Goal: Task Accomplishment & Management: Complete application form

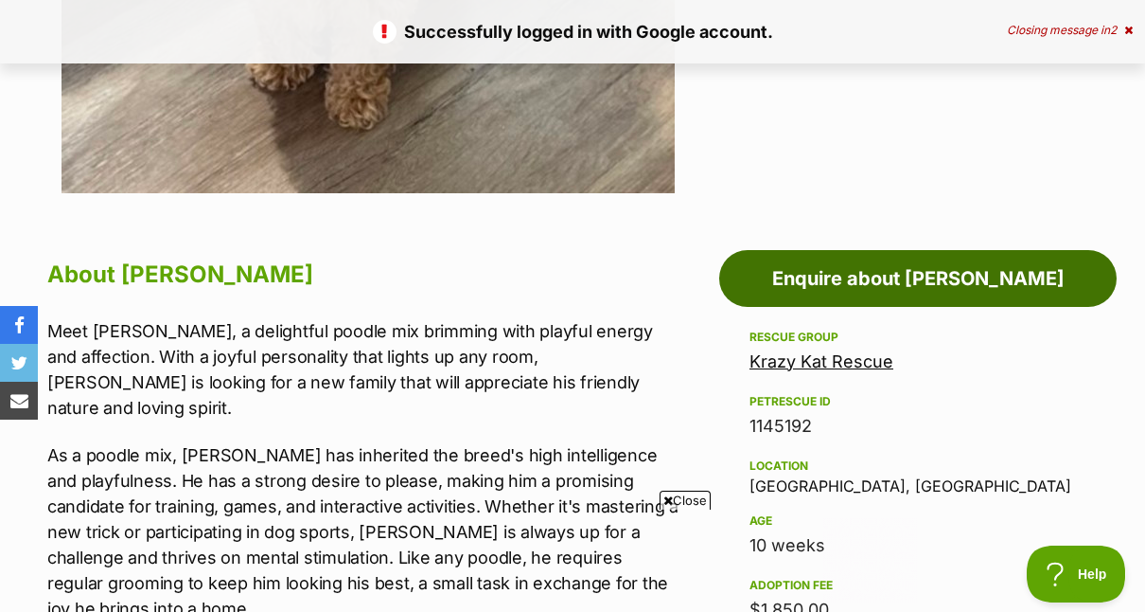
click at [853, 250] on link "Enquire about [PERSON_NAME]" at bounding box center [918, 278] width 398 height 57
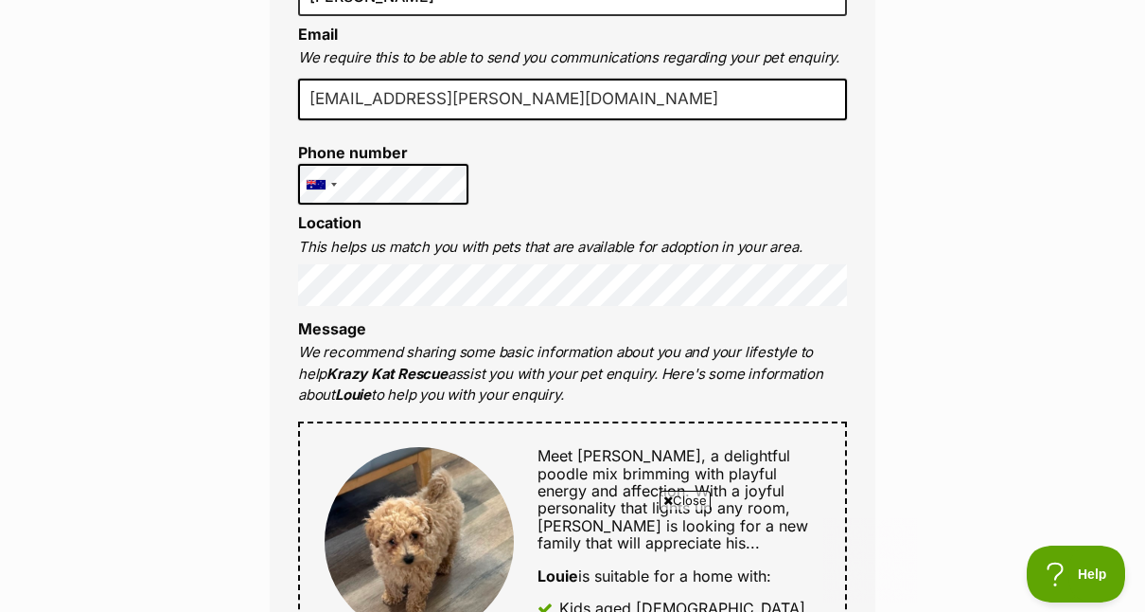
scroll to position [663, 0]
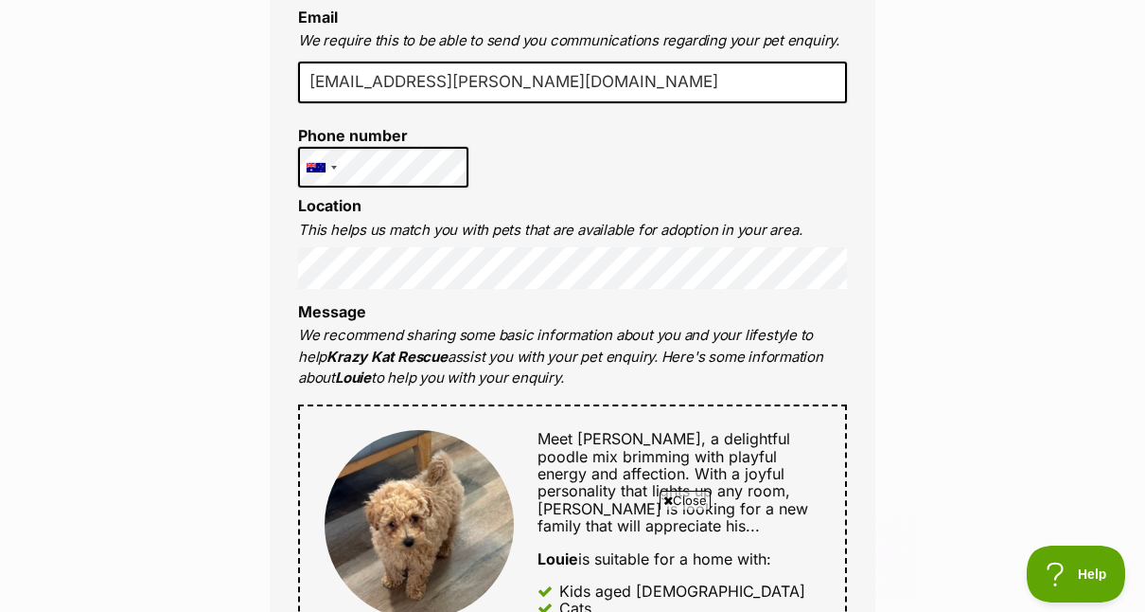
click at [302, 325] on p "We recommend sharing some basic information about you and your lifestyle to hel…" at bounding box center [572, 357] width 549 height 64
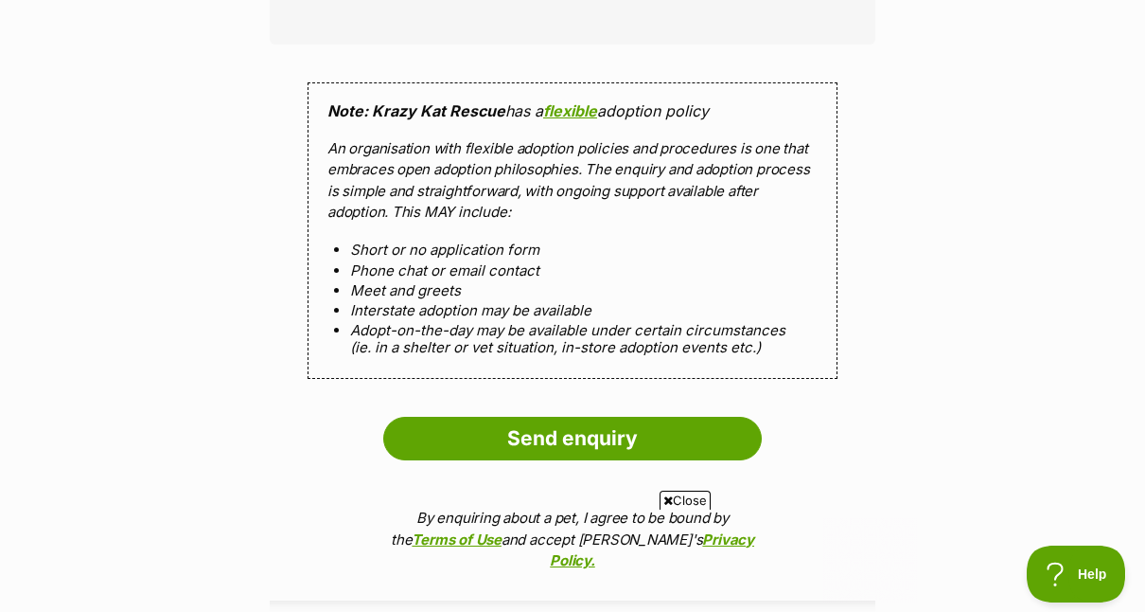
scroll to position [0, 0]
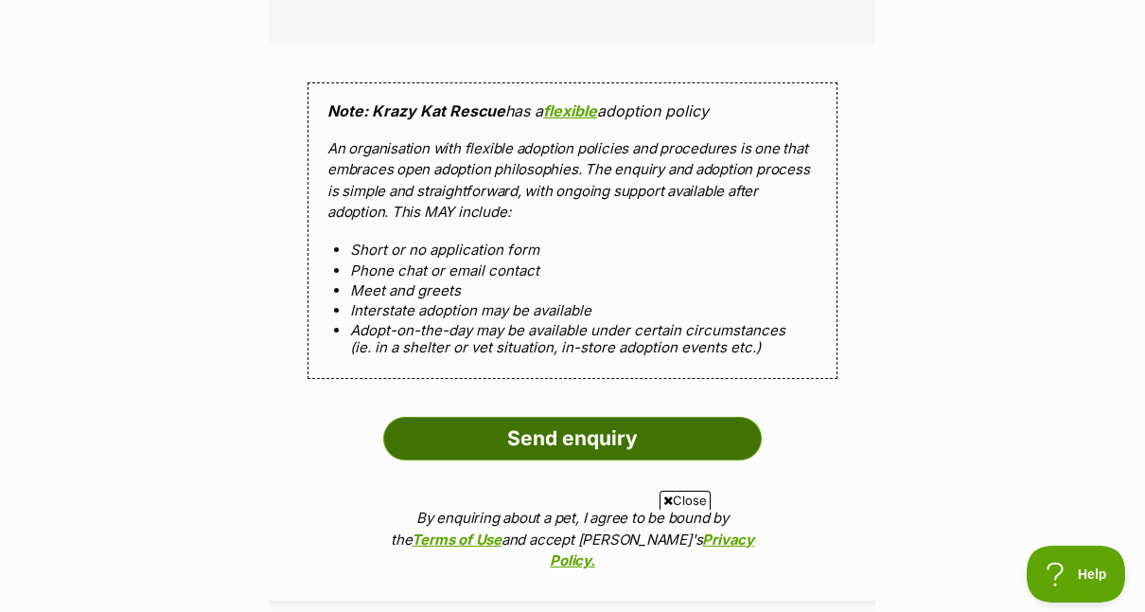
click at [582, 417] on input "Send enquiry" at bounding box center [572, 439] width 379 height 44
click at [583, 417] on input "Send enquiry" at bounding box center [572, 439] width 379 height 44
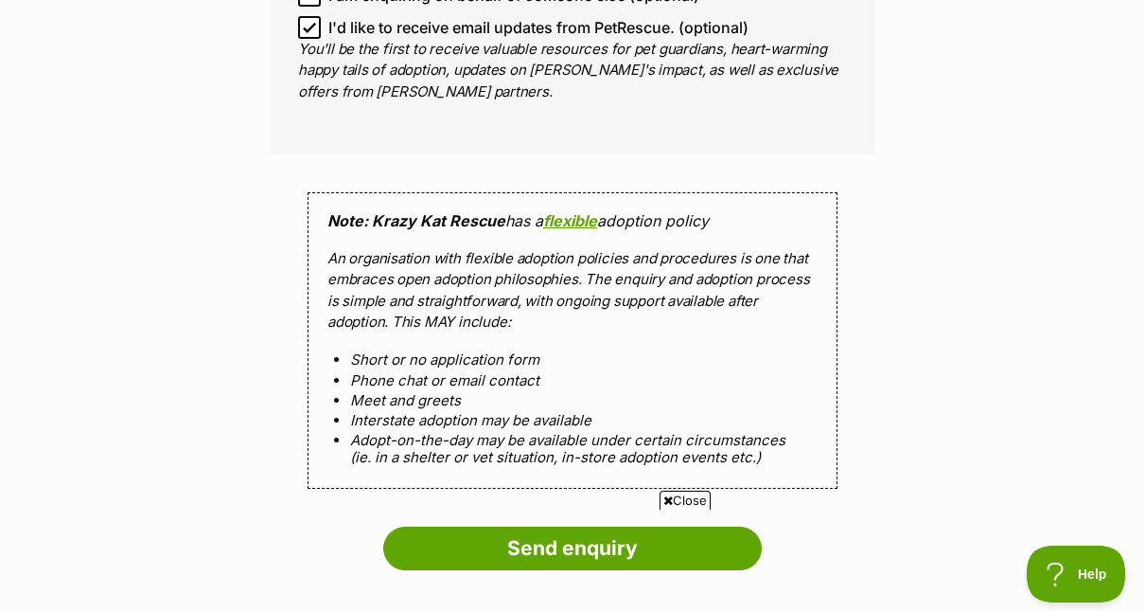
scroll to position [1893, 0]
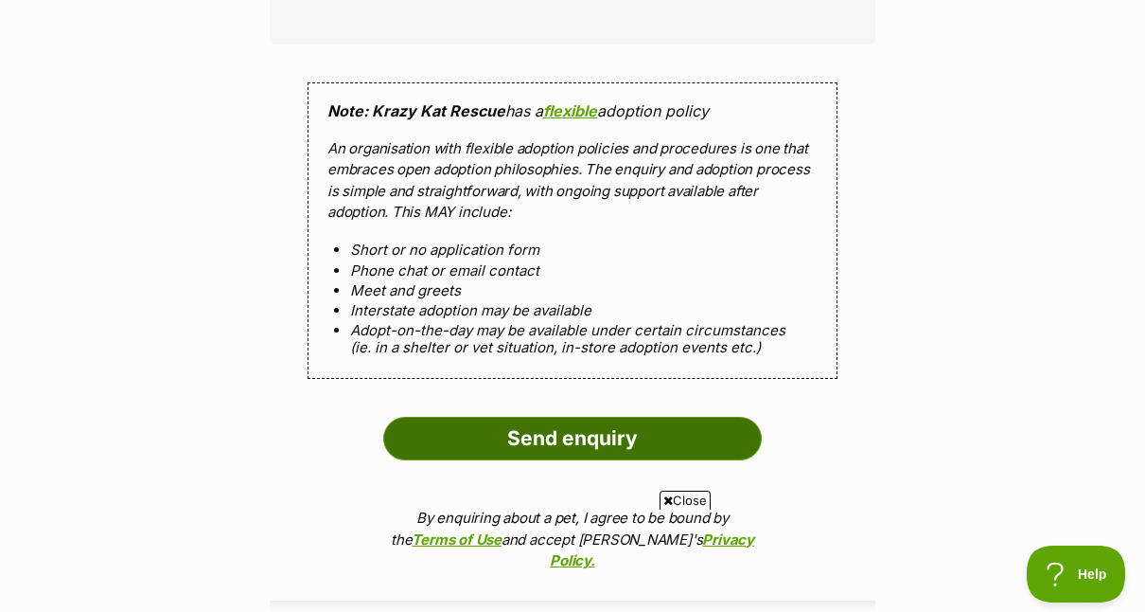
click at [573, 417] on input "Send enquiry" at bounding box center [572, 439] width 379 height 44
drag, startPoint x: 537, startPoint y: 376, endPoint x: 509, endPoint y: 384, distance: 28.7
click at [509, 417] on input "Send enquiry" at bounding box center [572, 439] width 379 height 44
click at [595, 417] on input "Send enquiry" at bounding box center [572, 439] width 379 height 44
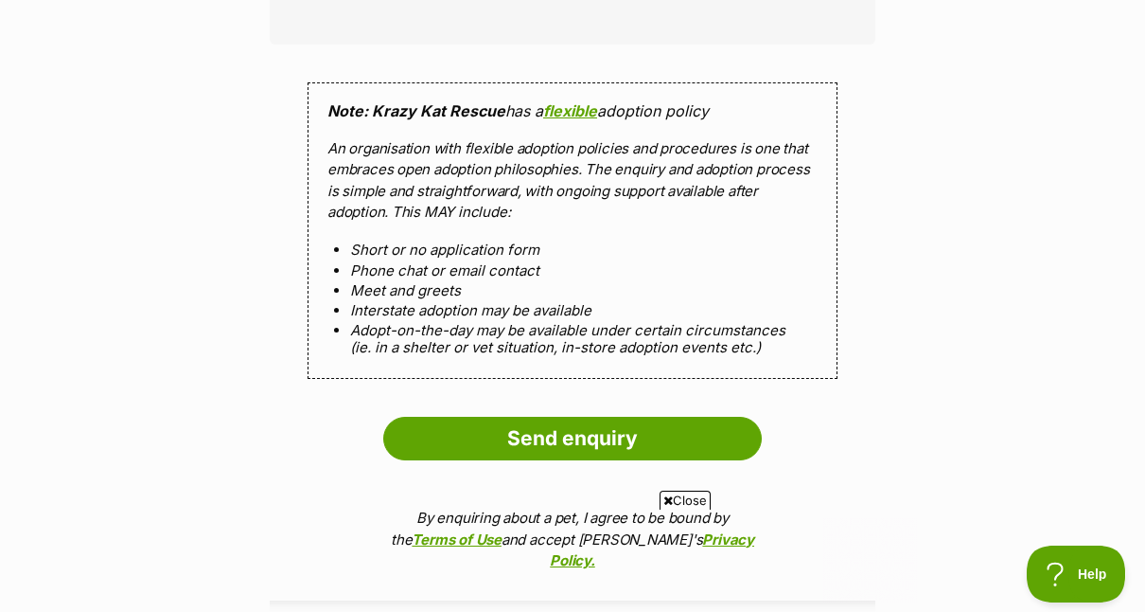
click at [863, 417] on ol "Send enquiry By enquiring about a pet, I agree to be bound by the Terms of Use …" at bounding box center [573, 499] width 606 height 165
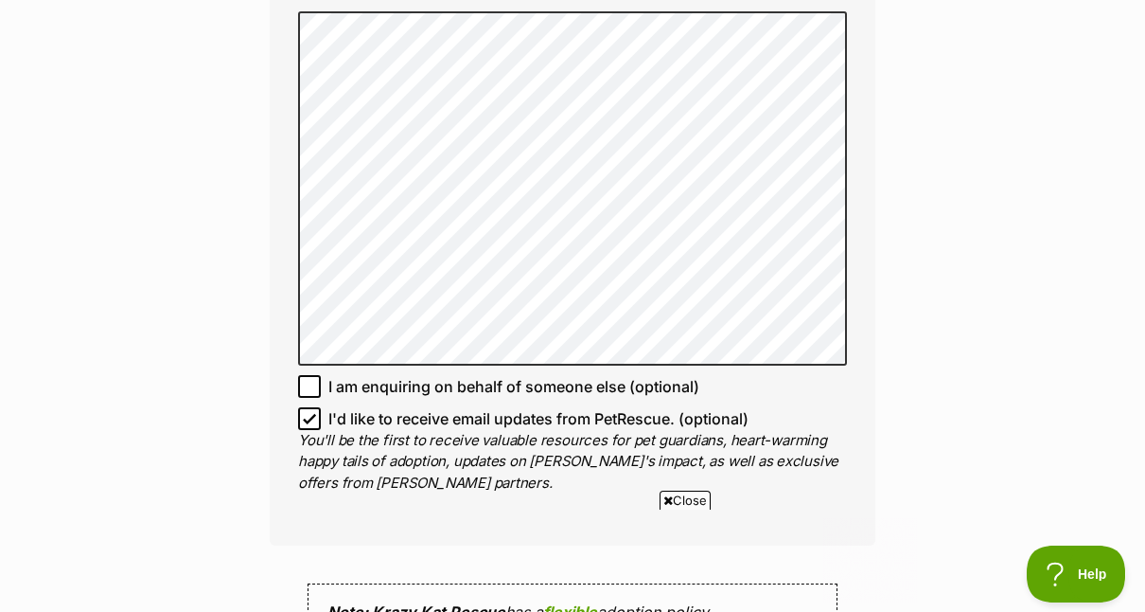
scroll to position [1325, 0]
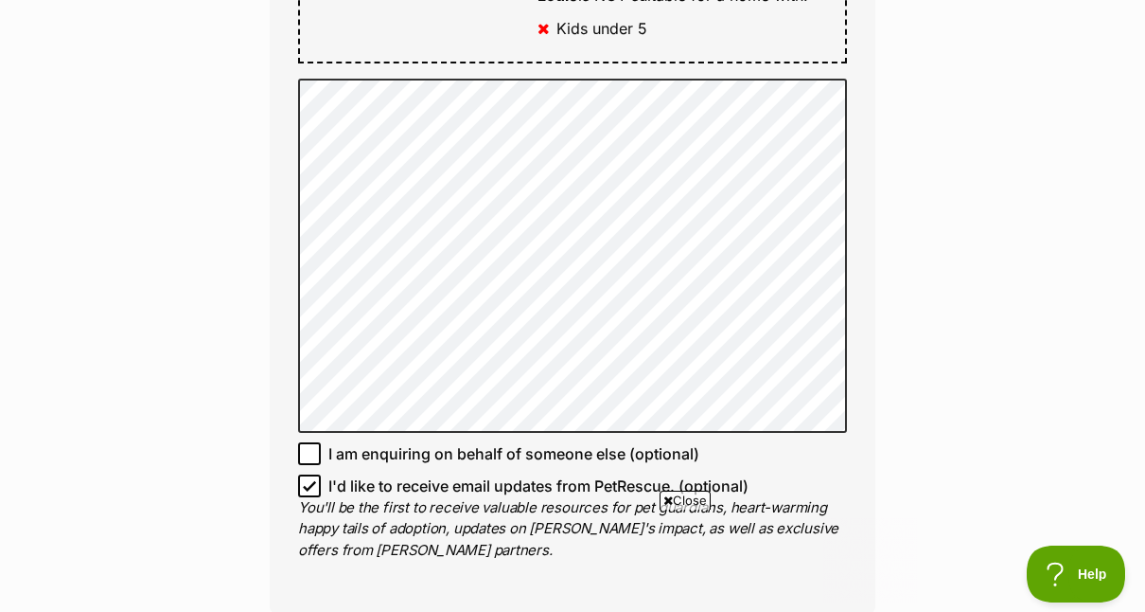
click at [666, 500] on icon at bounding box center [668, 500] width 9 height 12
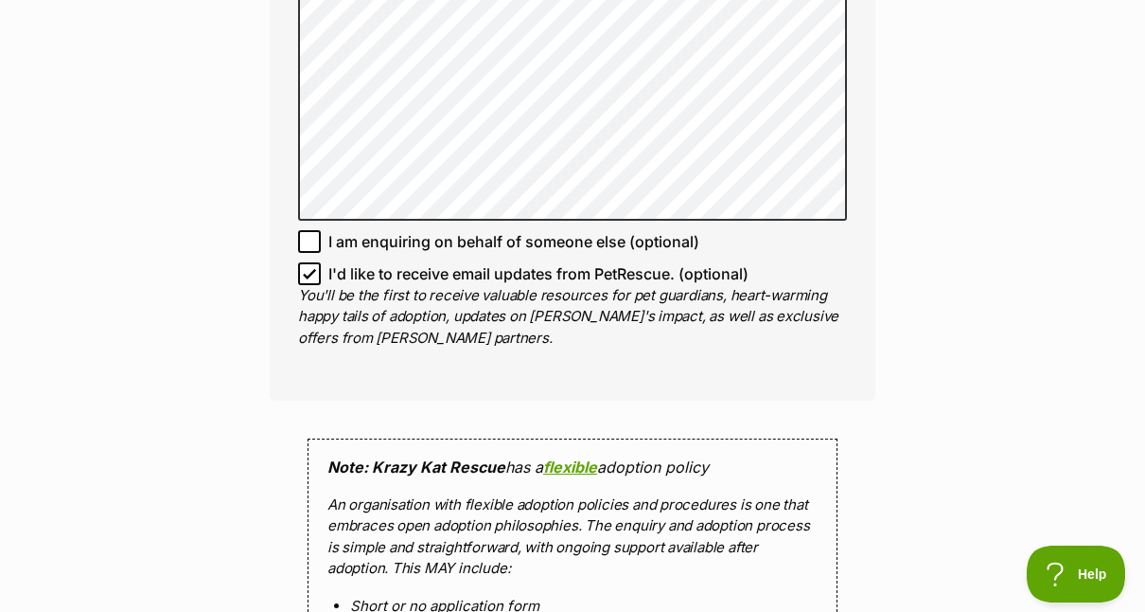
scroll to position [1799, 0]
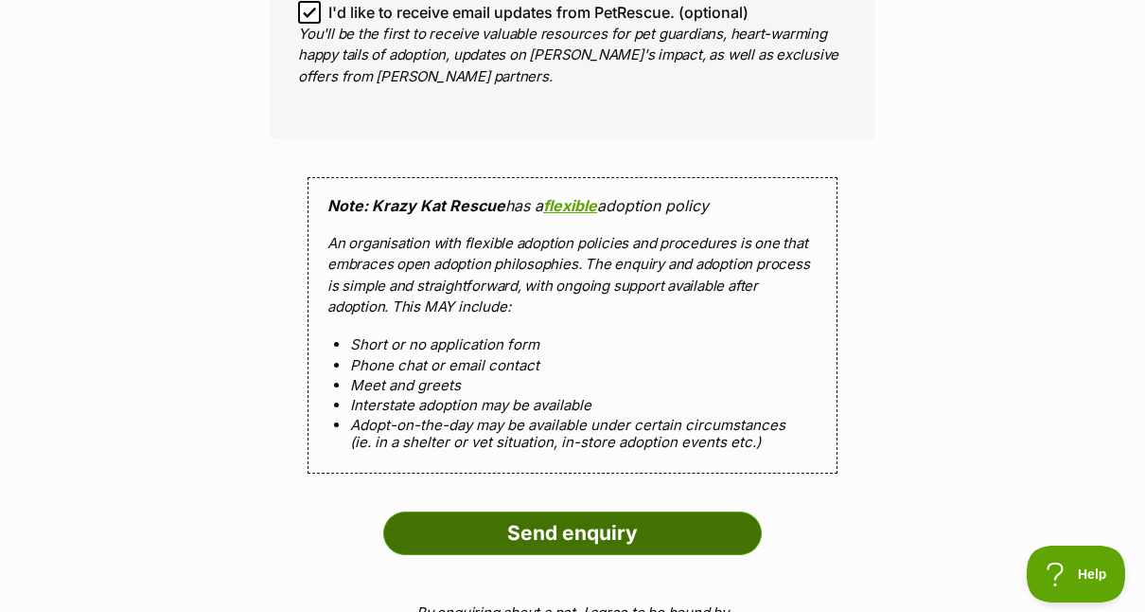
click at [567, 511] on input "Send enquiry" at bounding box center [572, 533] width 379 height 44
click at [540, 511] on input "Send enquiry" at bounding box center [572, 533] width 379 height 44
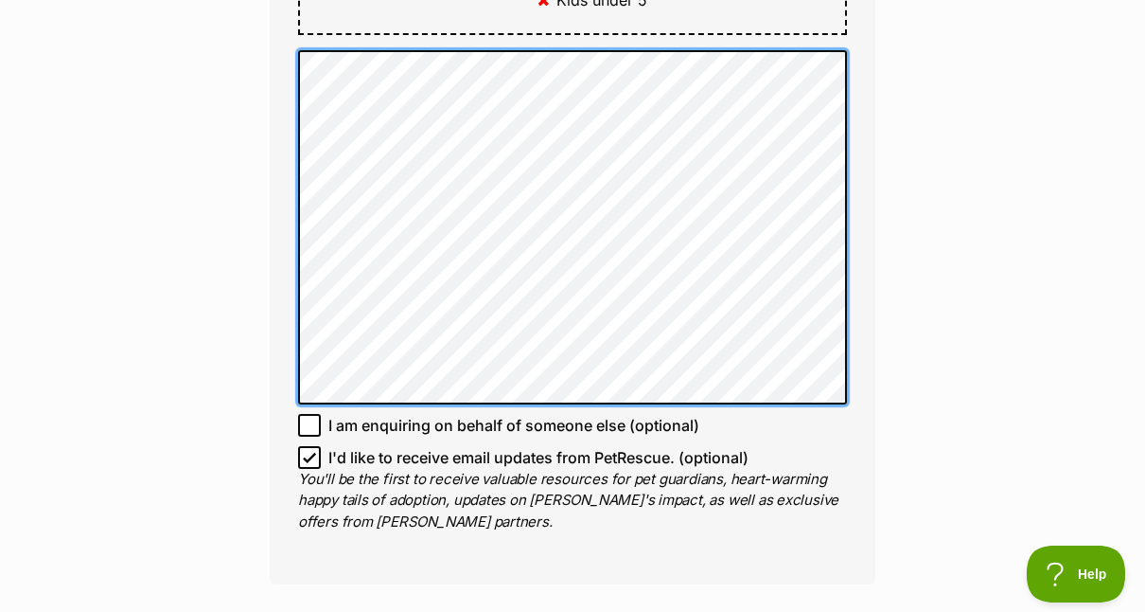
scroll to position [1161, 0]
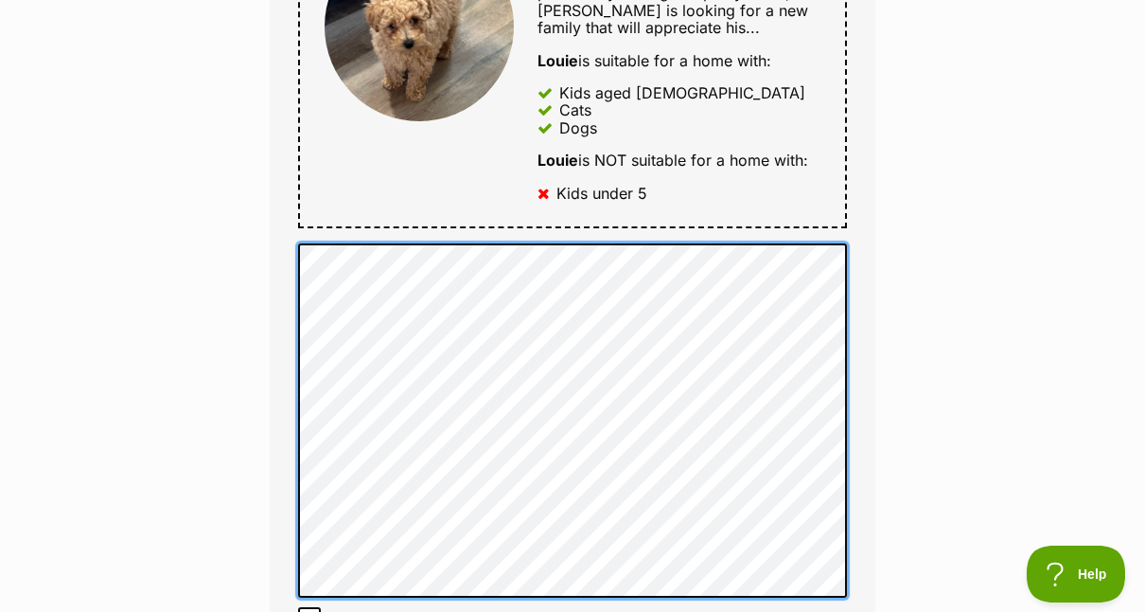
click at [294, 203] on div "Full name [PERSON_NAME] Email We require this to be able to send you communicat…" at bounding box center [573, 90] width 606 height 1375
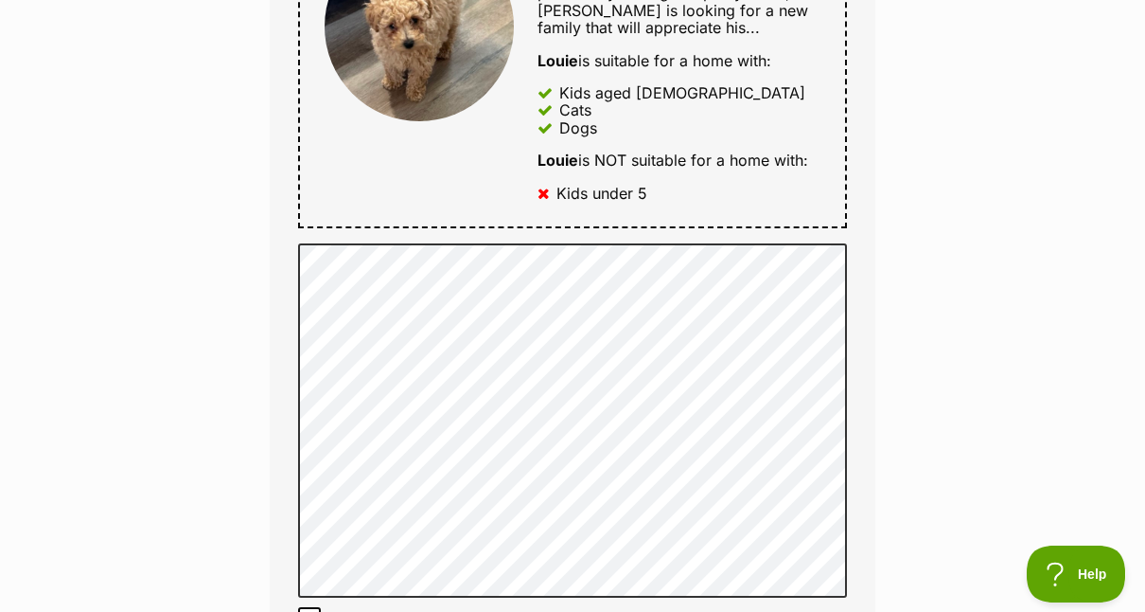
click at [910, 298] on div "Enquire about [PERSON_NAME] Want to increase your chances of a successful enqui…" at bounding box center [572, 261] width 1145 height 2423
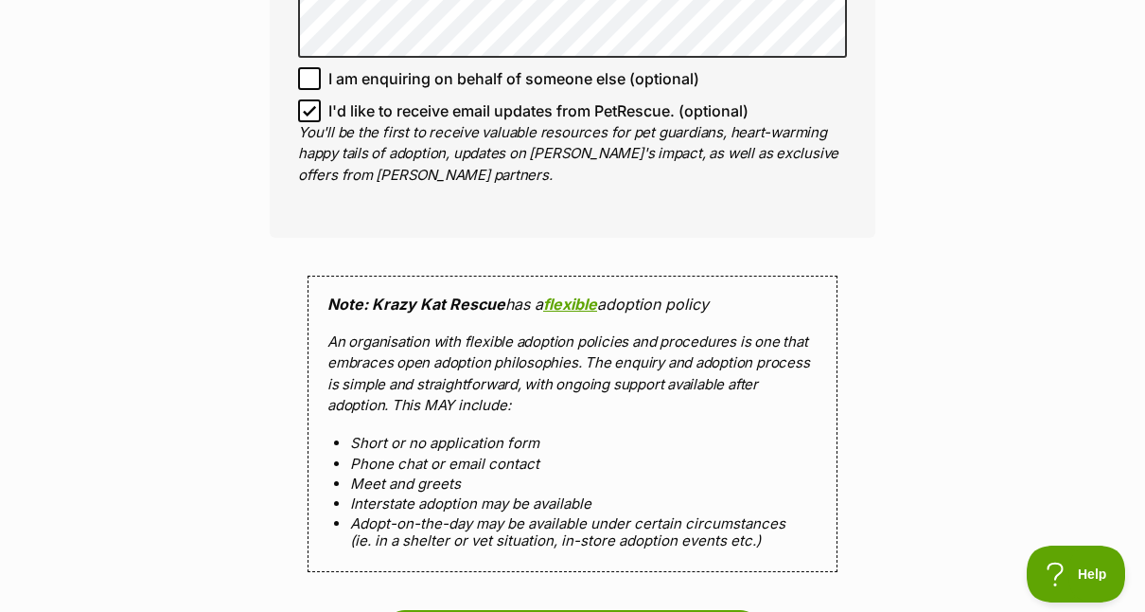
scroll to position [1729, 0]
